Goal: Find specific page/section: Find specific page/section

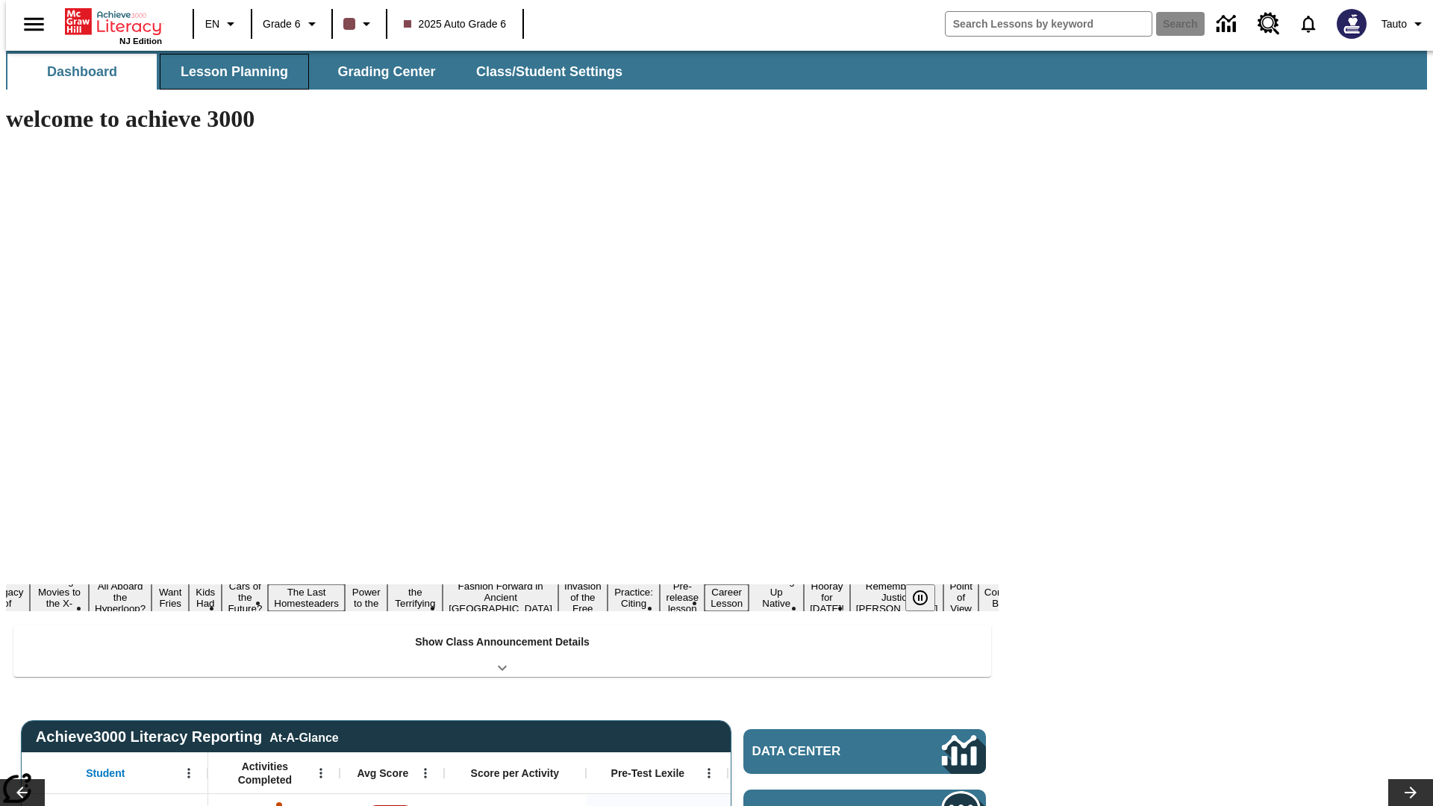
click at [228, 72] on button "Lesson Planning" at bounding box center [234, 72] width 149 height 36
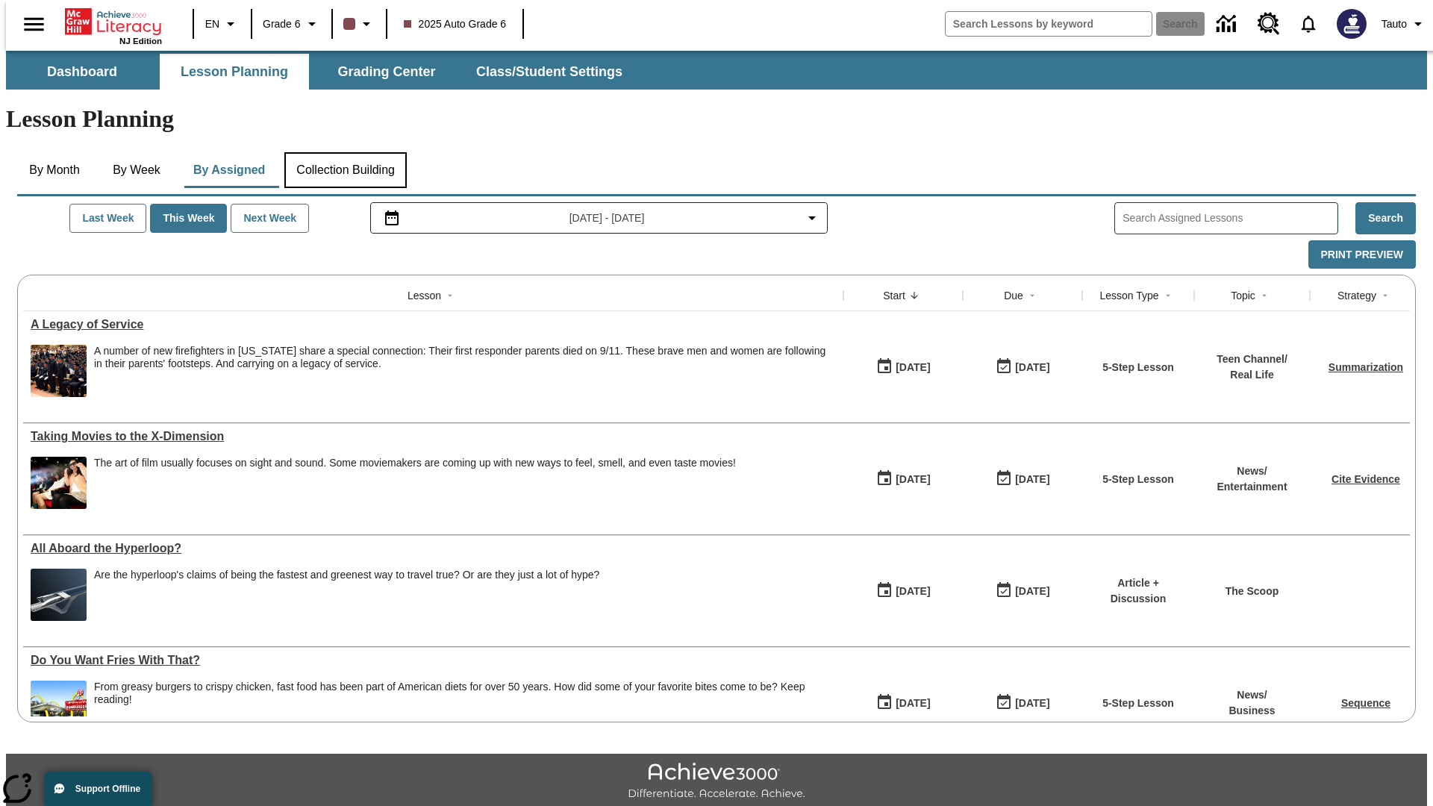
click at [345, 152] on button "Collection Building" at bounding box center [345, 170] width 122 height 36
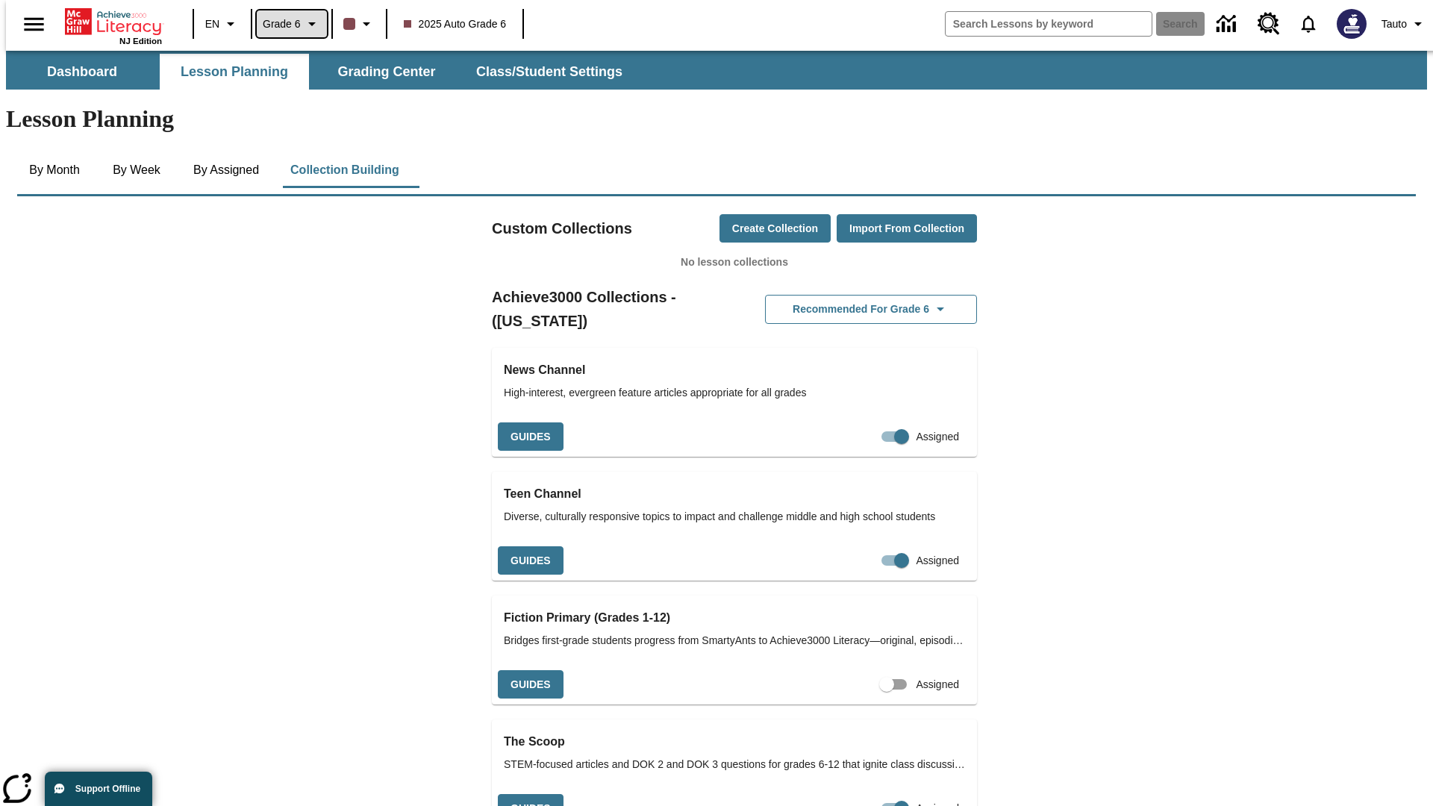
click at [287, 24] on span "Grade 6" at bounding box center [282, 24] width 38 height 16
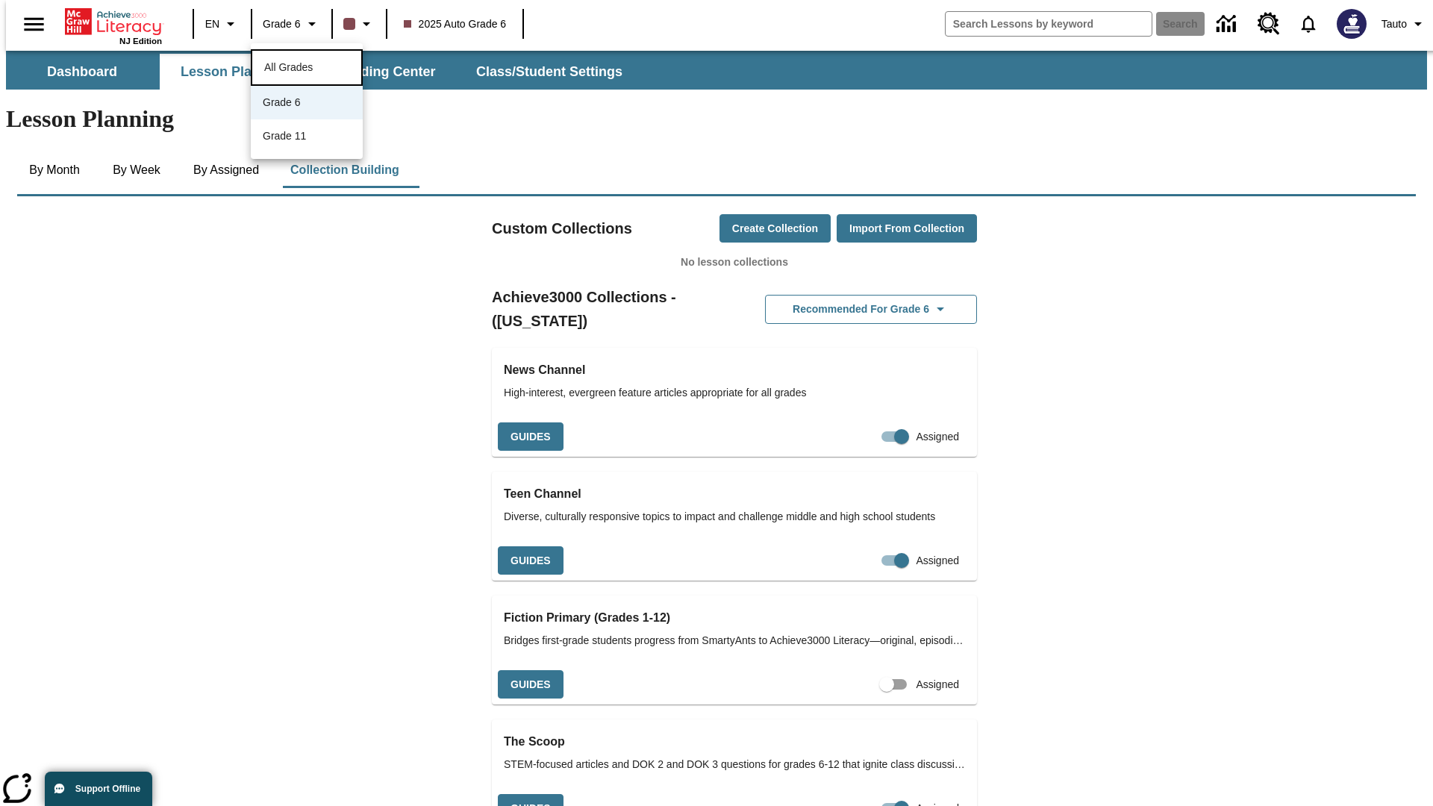
click at [307, 66] on span "All Grades" at bounding box center [288, 67] width 49 height 12
